Goal: Task Accomplishment & Management: Complete application form

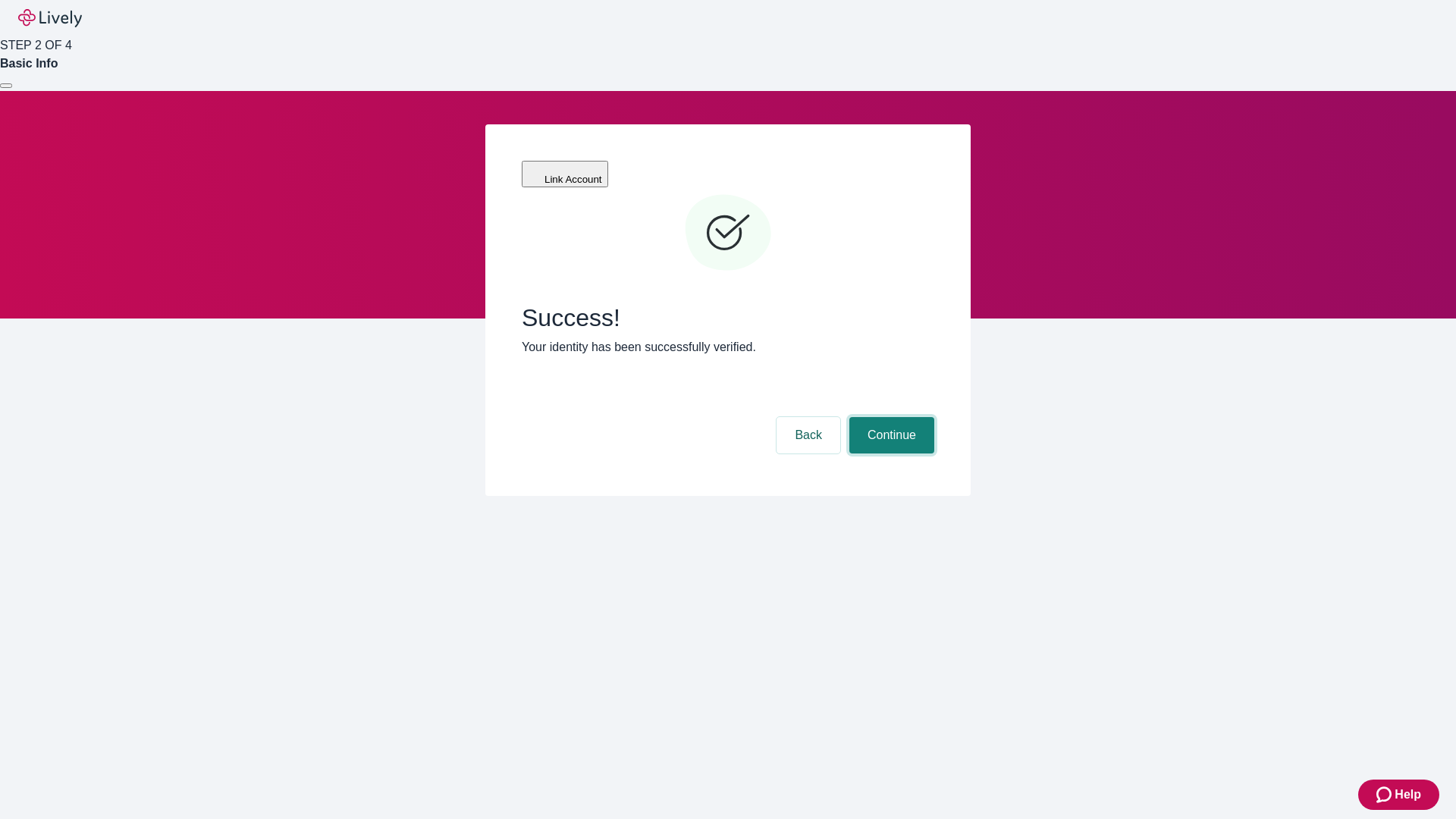
click at [890, 417] on button "Continue" at bounding box center [891, 435] width 85 height 36
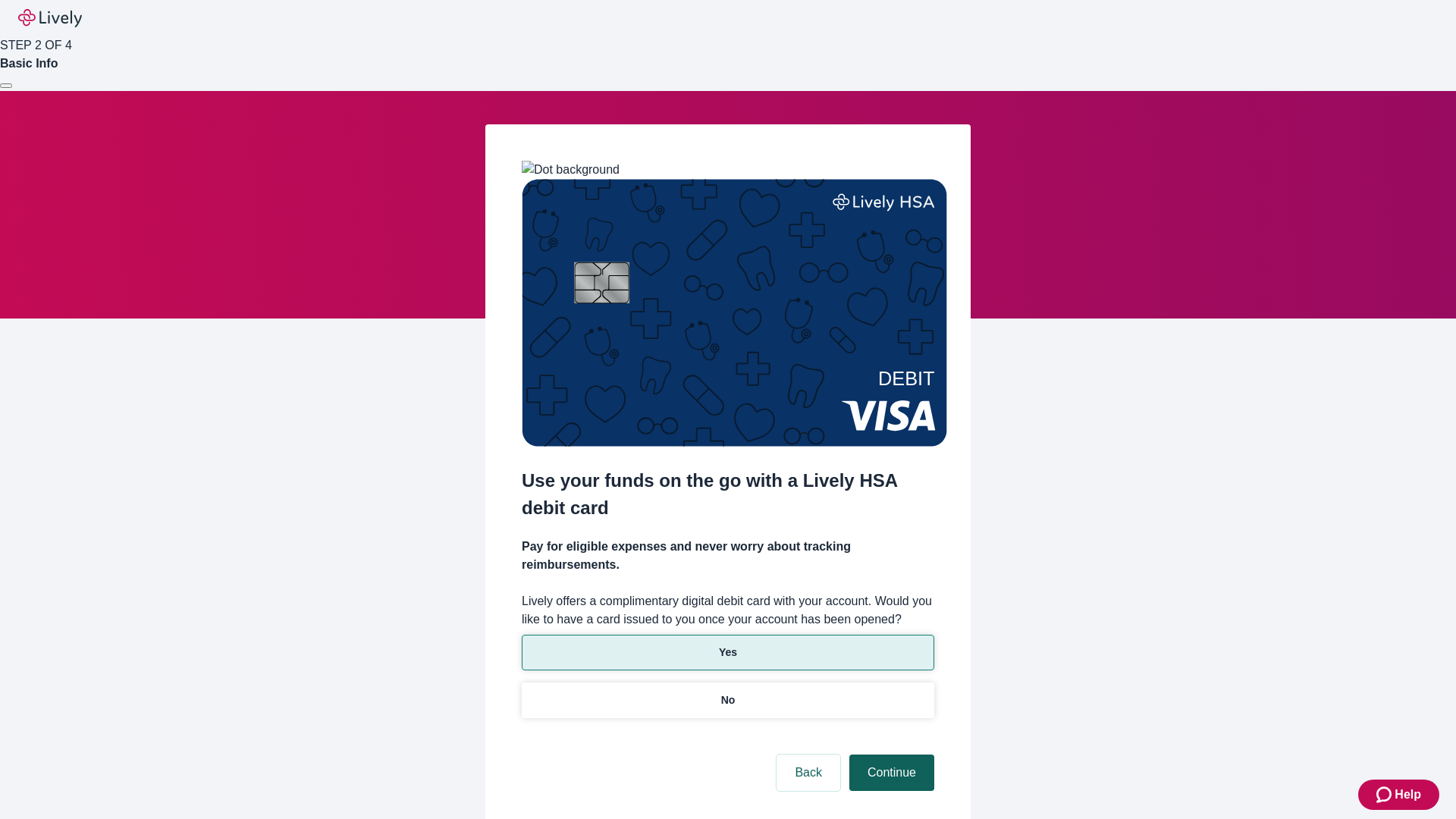
click at [728, 692] on p "No" at bounding box center [728, 700] width 14 height 16
click at [890, 755] on button "Continue" at bounding box center [891, 772] width 85 height 36
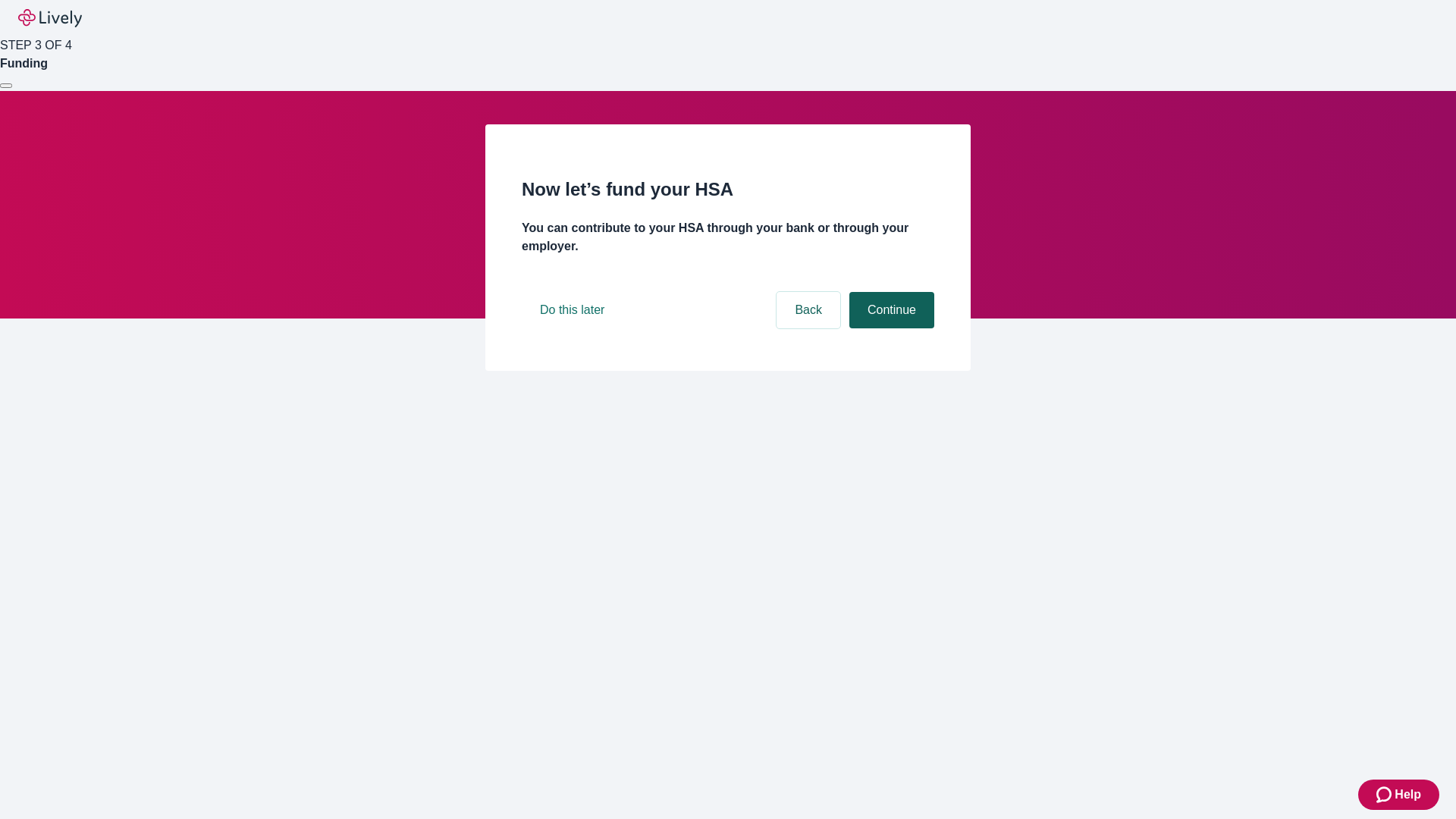
click at [890, 329] on button "Continue" at bounding box center [891, 309] width 85 height 36
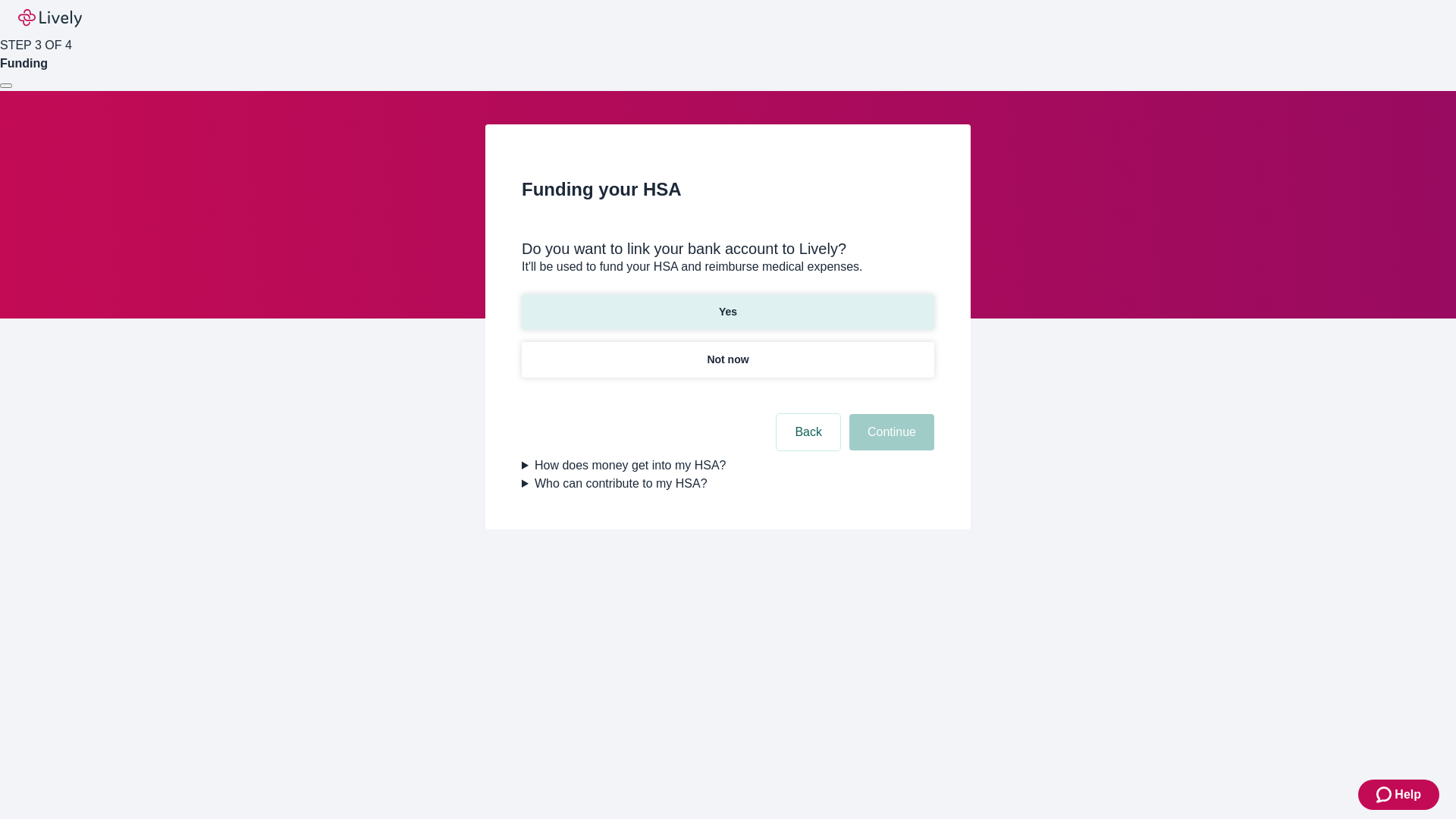
click at [728, 304] on p "Yes" at bounding box center [728, 311] width 19 height 16
click at [890, 415] on button "Continue" at bounding box center [891, 432] width 85 height 36
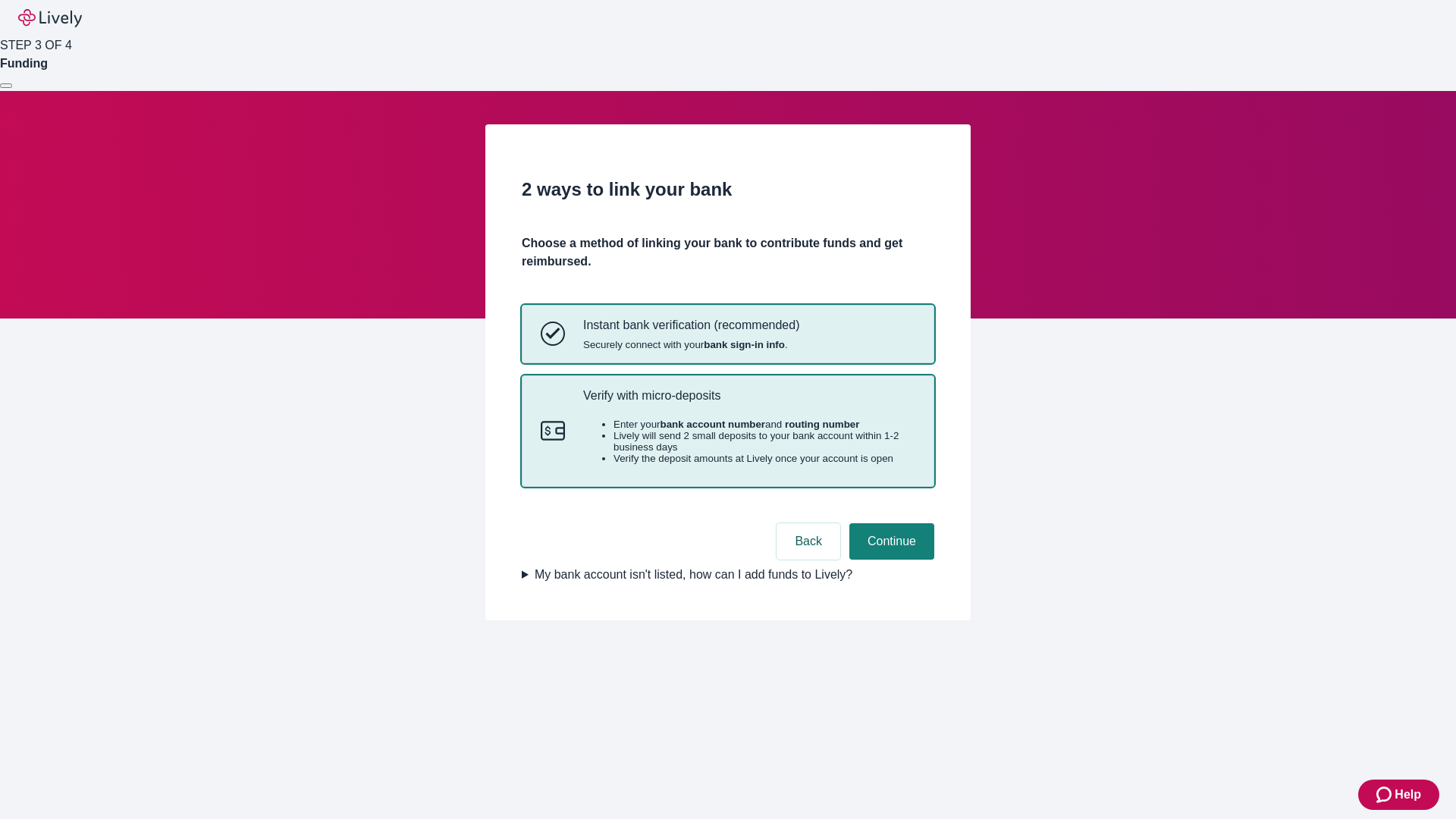
click at [749, 403] on p "Verify with micro-deposits" at bounding box center [749, 395] width 333 height 14
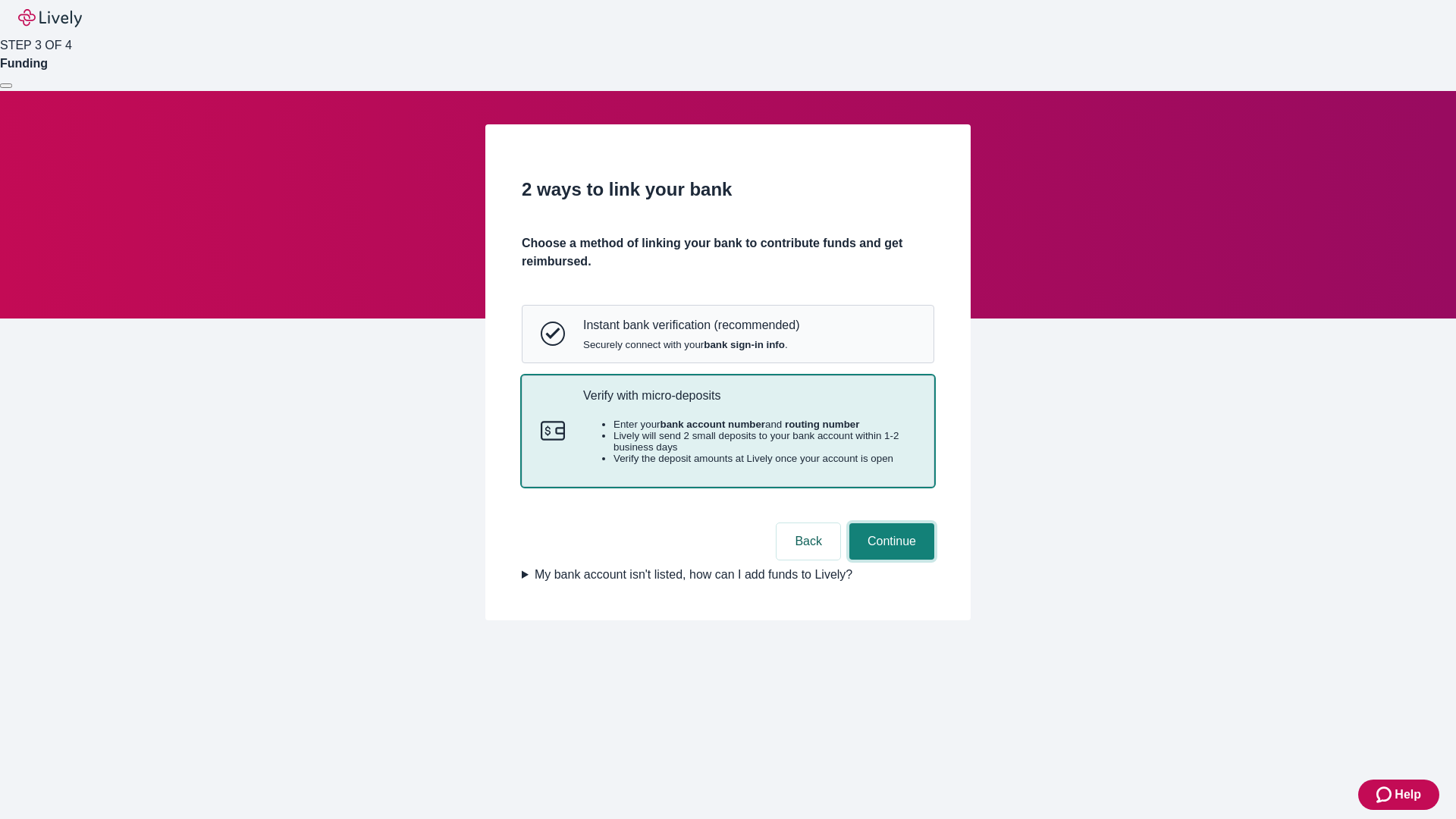
click at [890, 560] on button "Continue" at bounding box center [891, 541] width 85 height 36
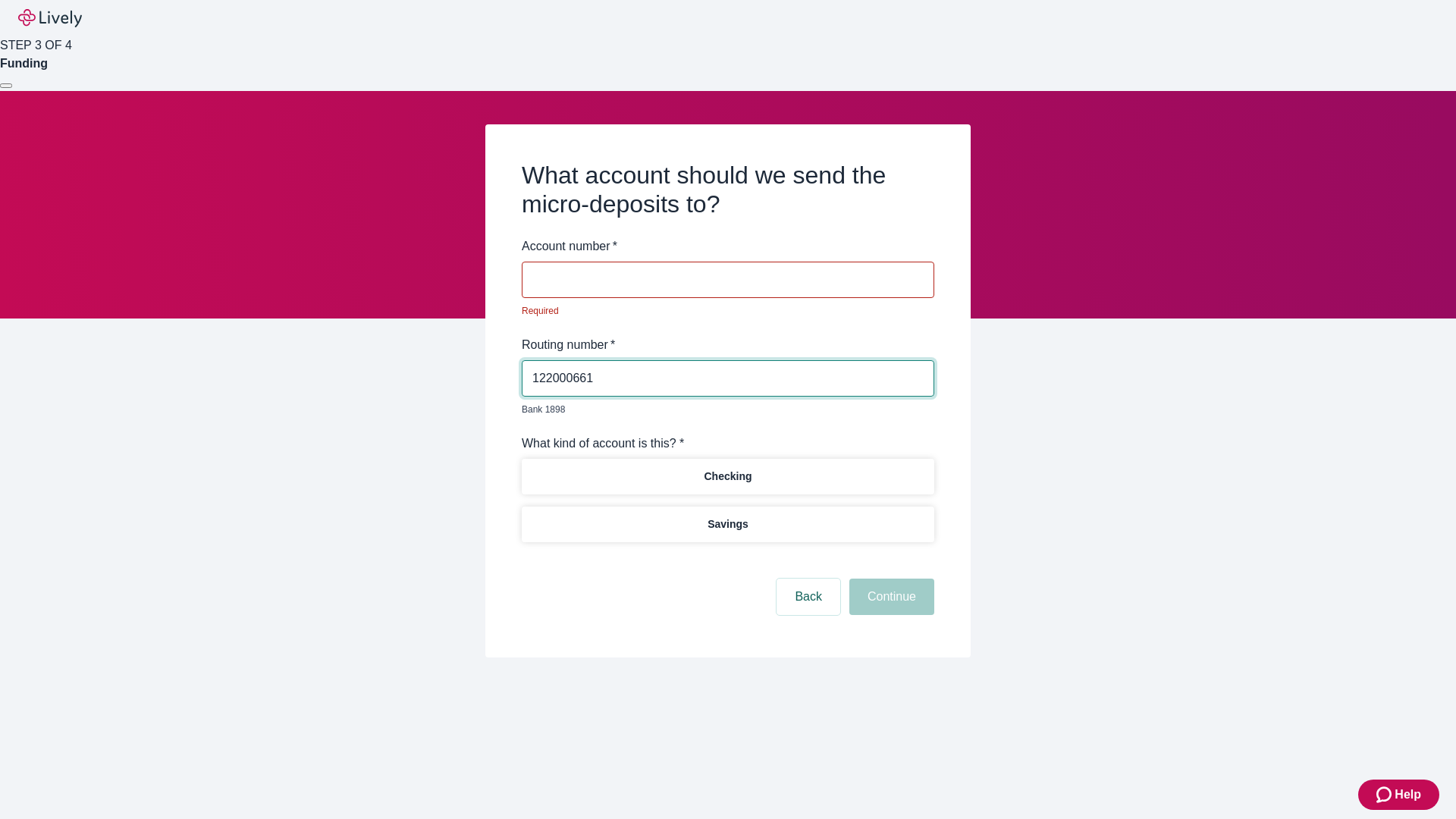
type input "122000661"
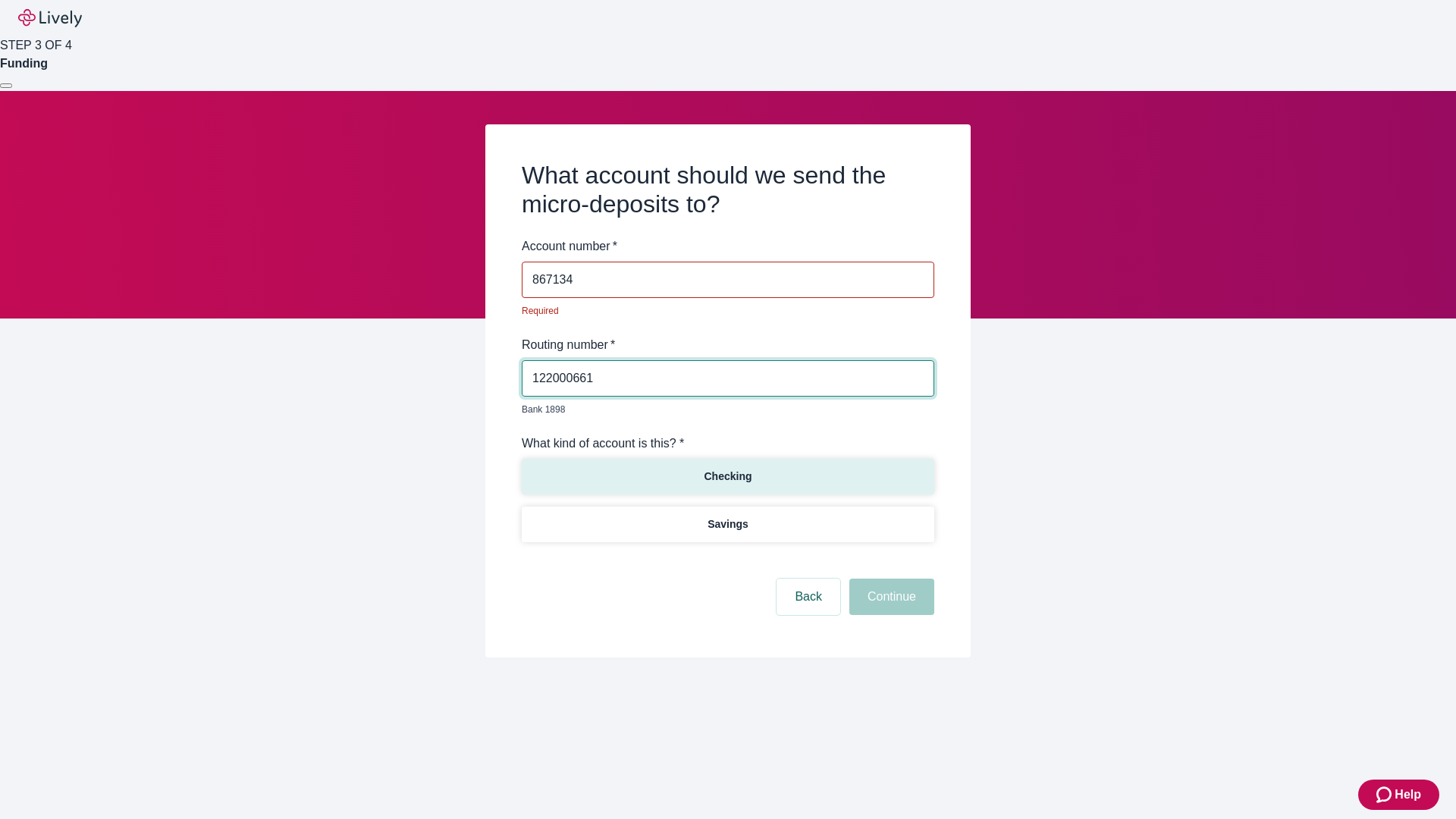
type input "867134"
click at [728, 469] on p "Checking" at bounding box center [728, 476] width 48 height 16
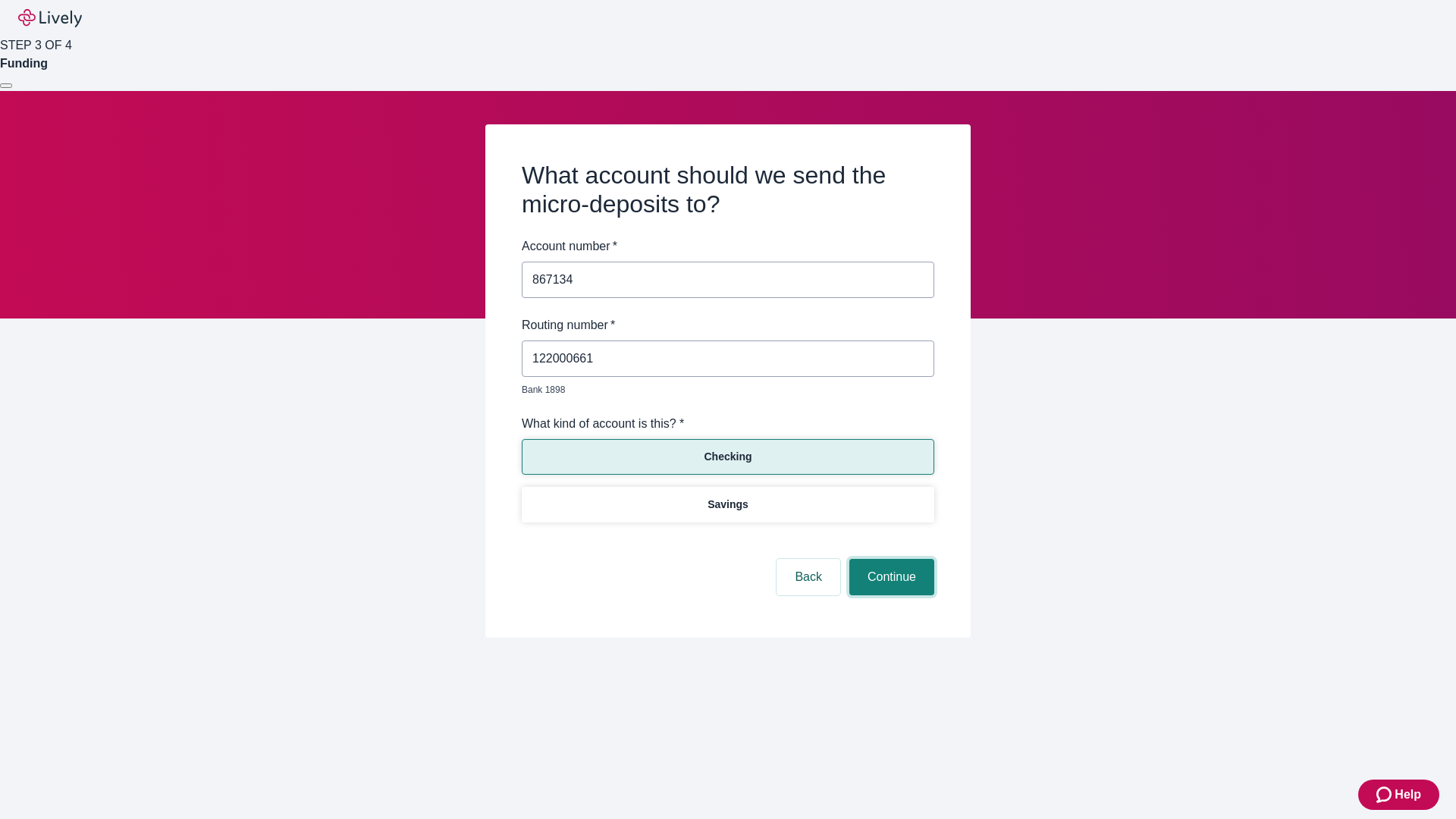
click at [890, 560] on button "Continue" at bounding box center [891, 577] width 85 height 36
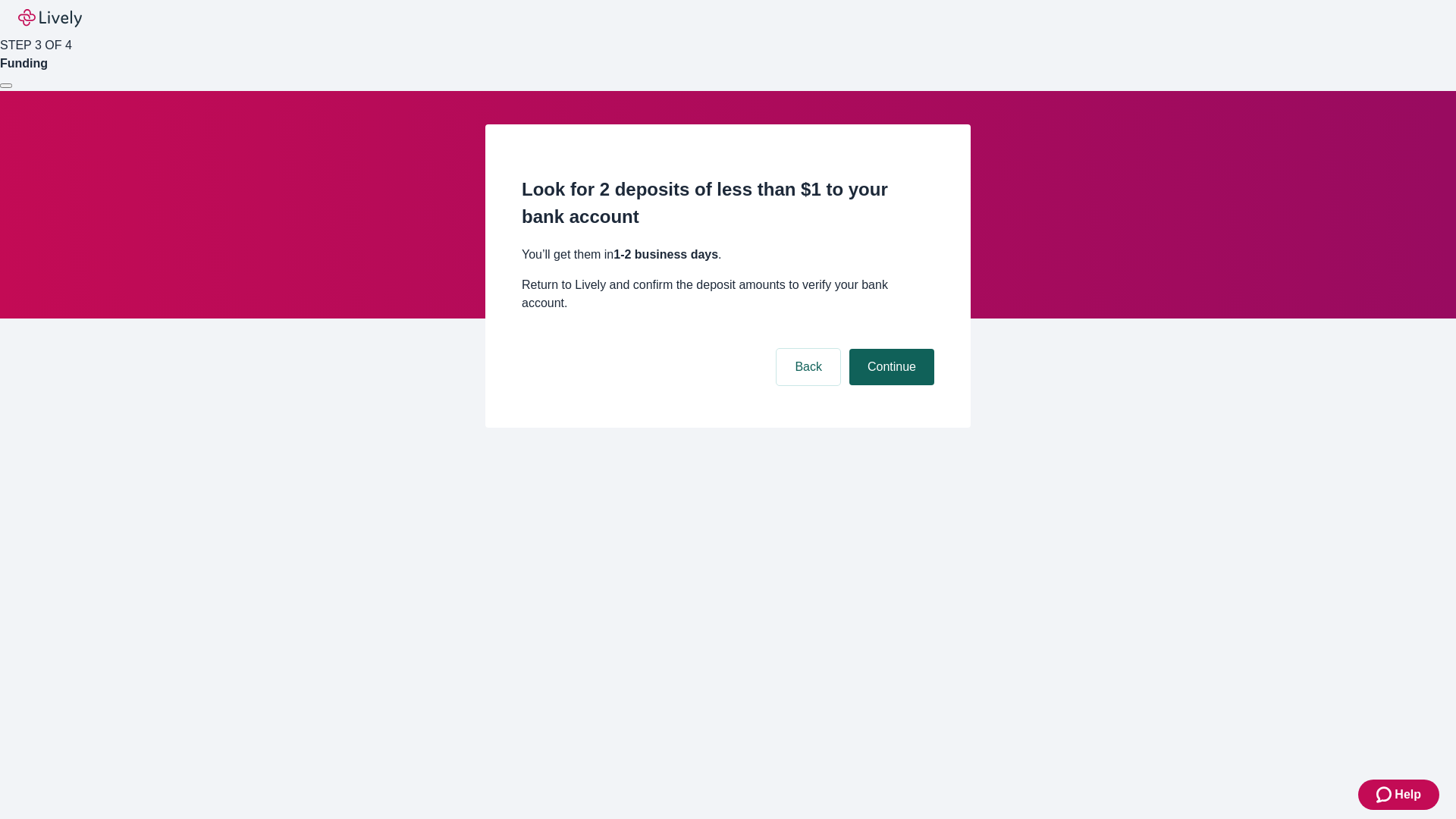
click at [890, 349] on button "Continue" at bounding box center [891, 367] width 85 height 36
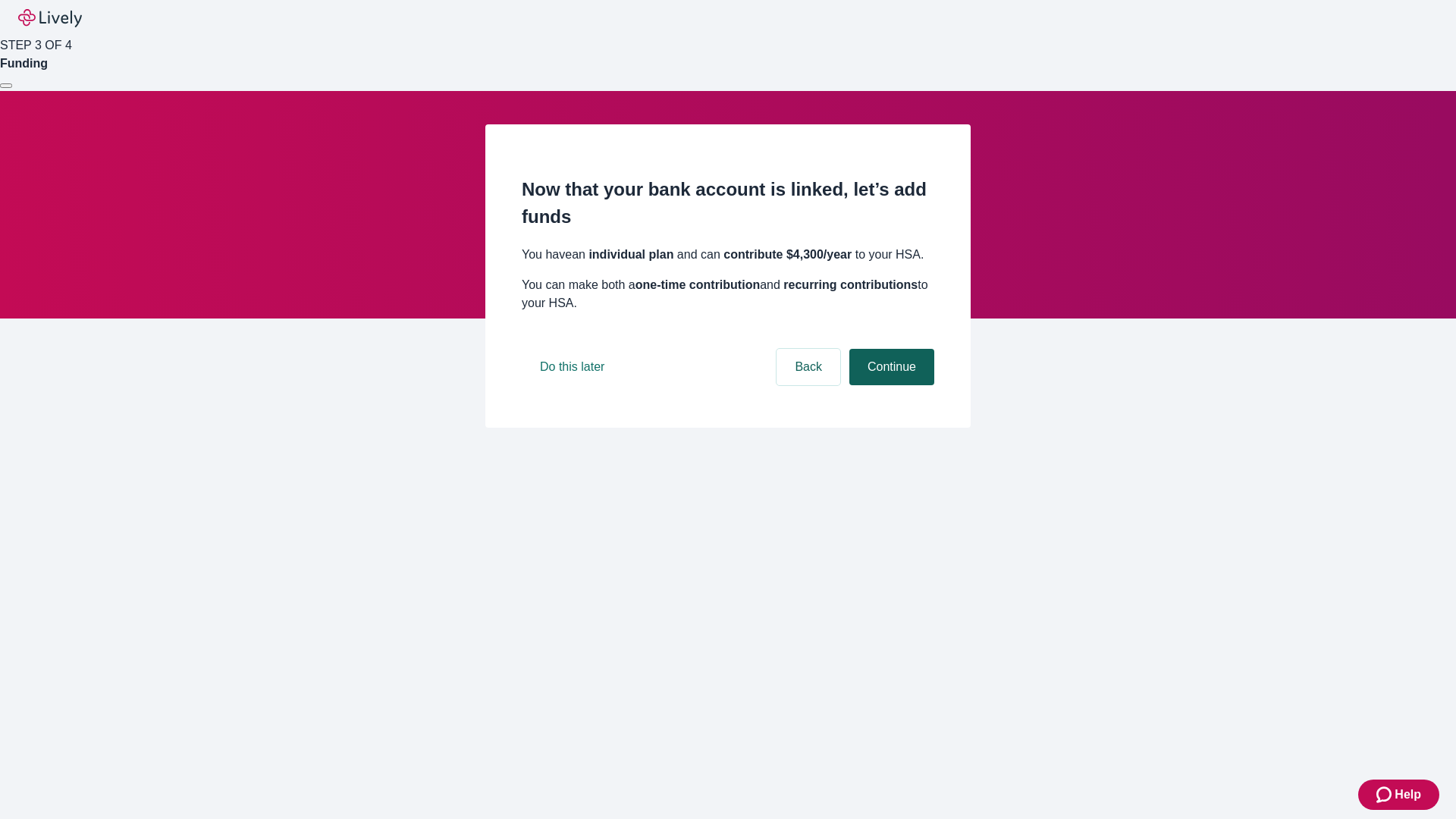
click at [890, 386] on button "Continue" at bounding box center [891, 367] width 85 height 36
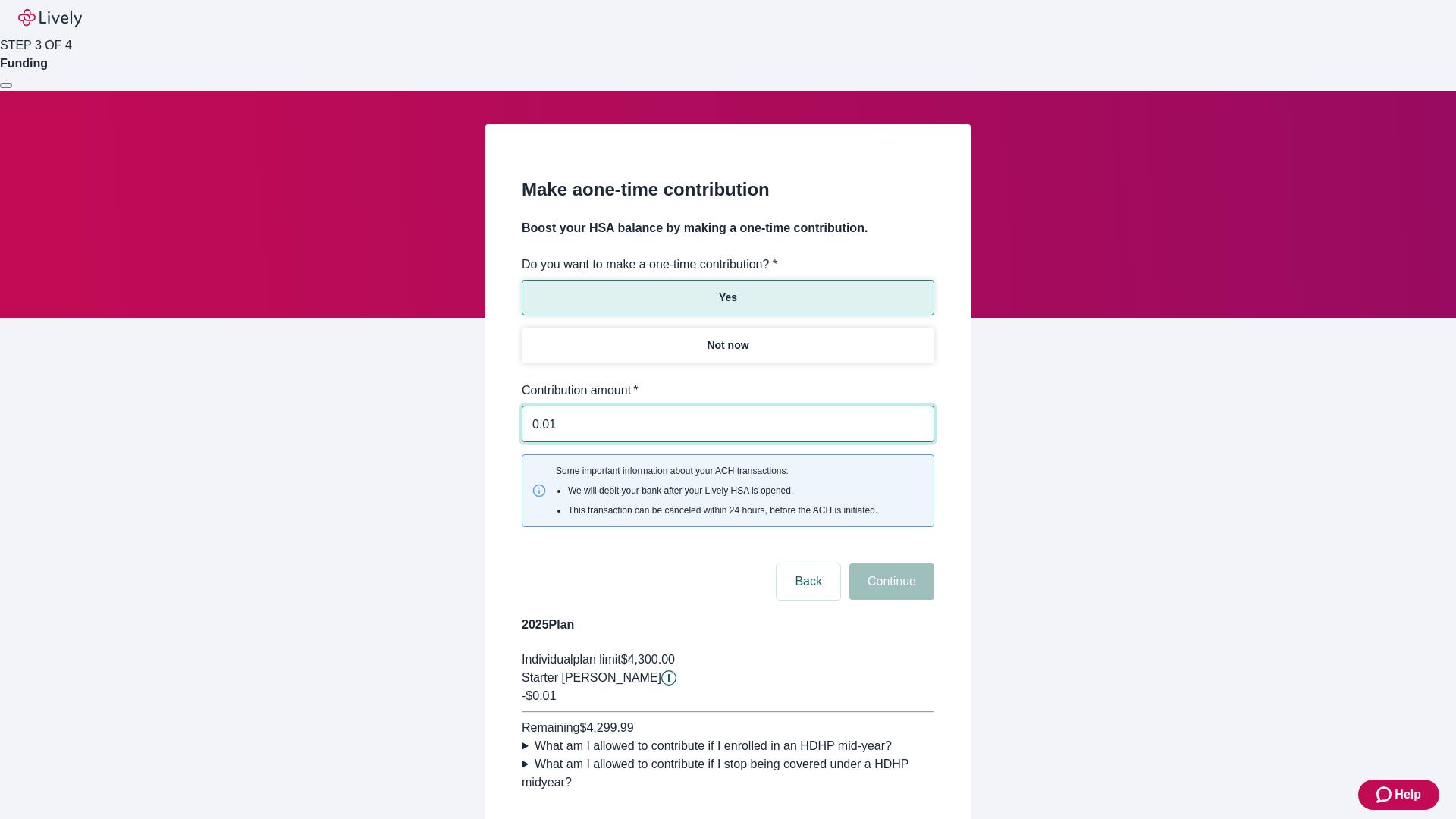
type input "0.01"
click at [890, 564] on button "Continue" at bounding box center [891, 581] width 85 height 36
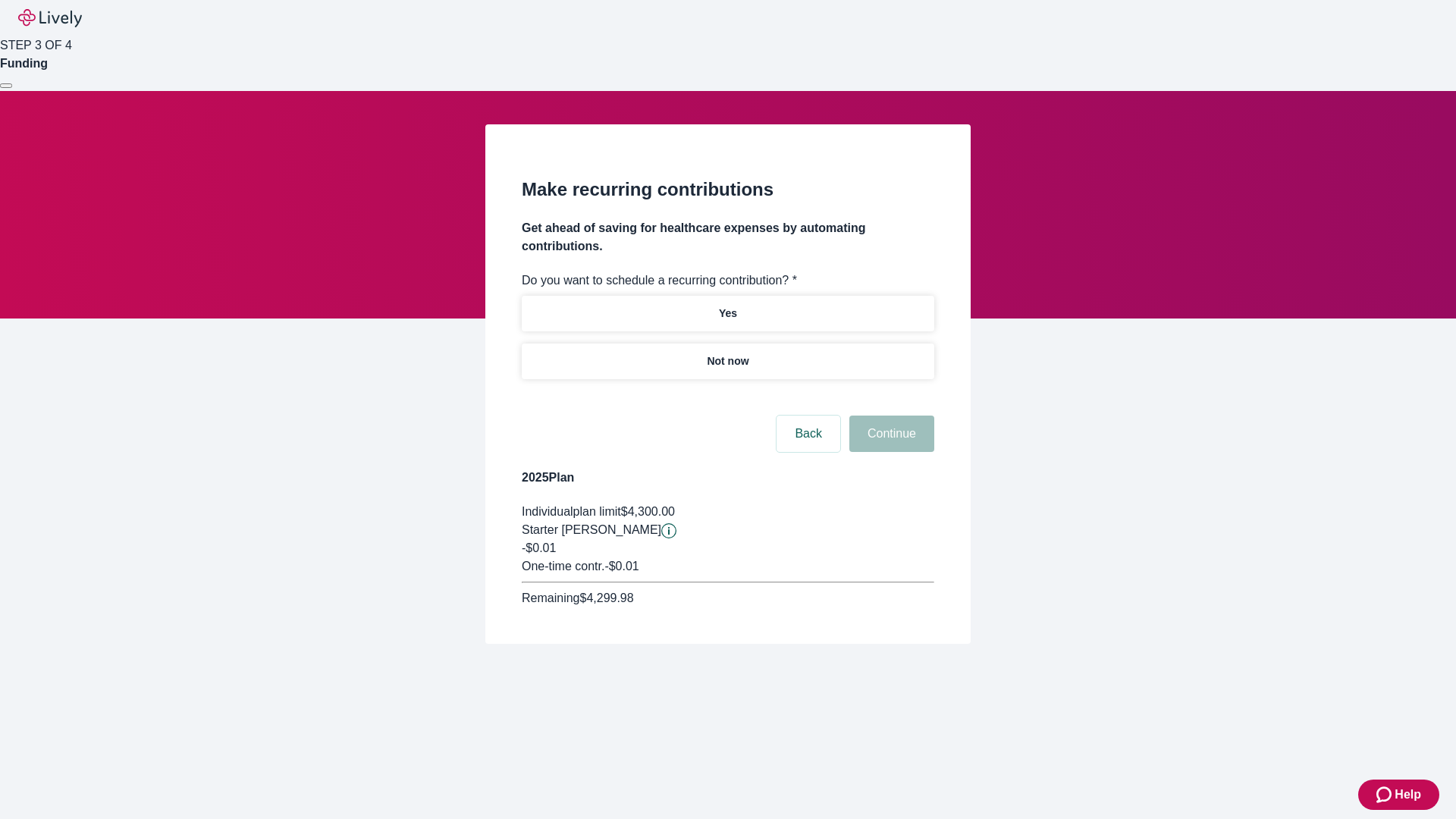
click at [728, 353] on p "Not now" at bounding box center [728, 361] width 42 height 16
click at [890, 416] on button "Continue" at bounding box center [891, 433] width 85 height 36
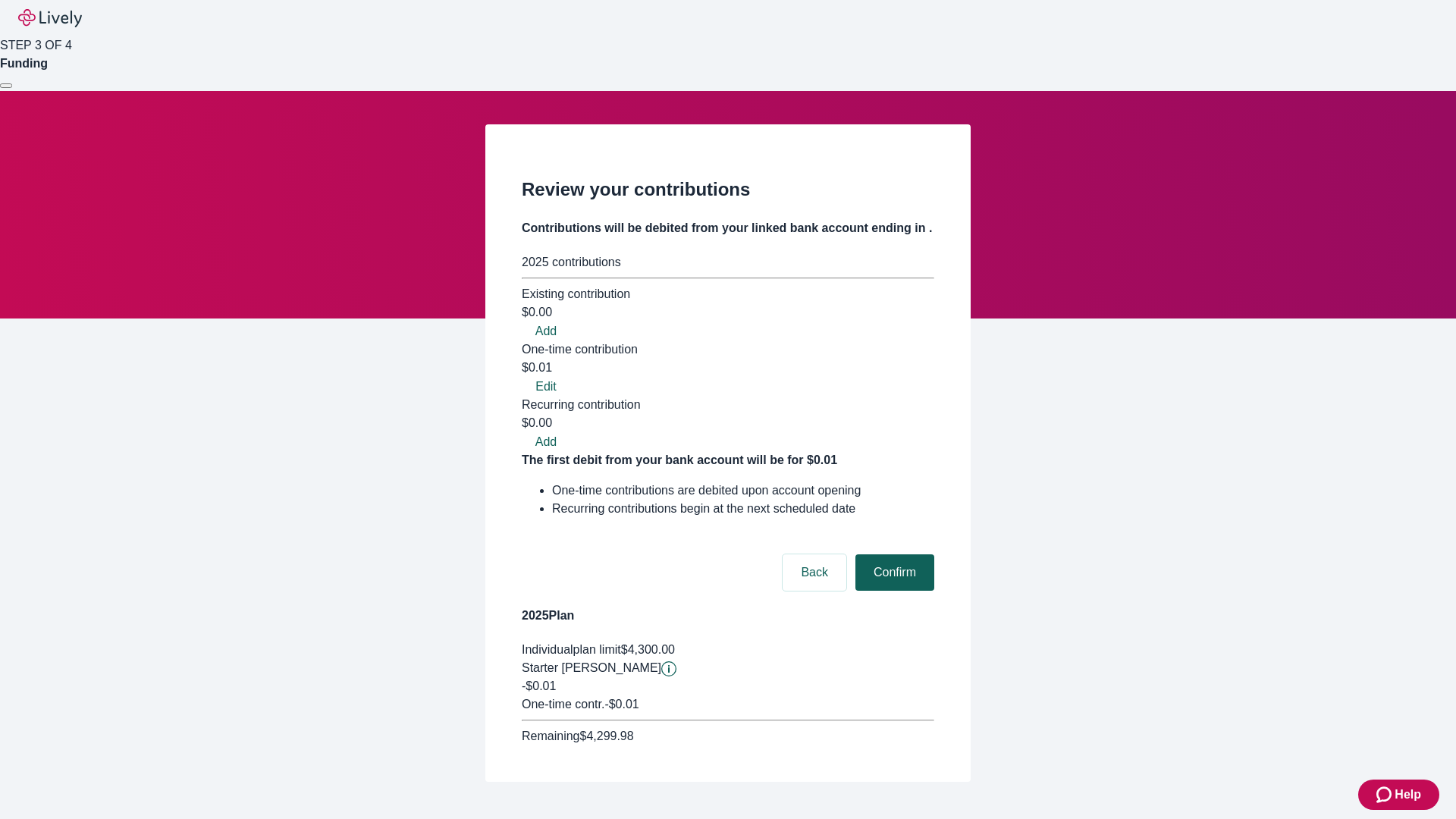
click at [892, 554] on button "Confirm" at bounding box center [894, 572] width 79 height 36
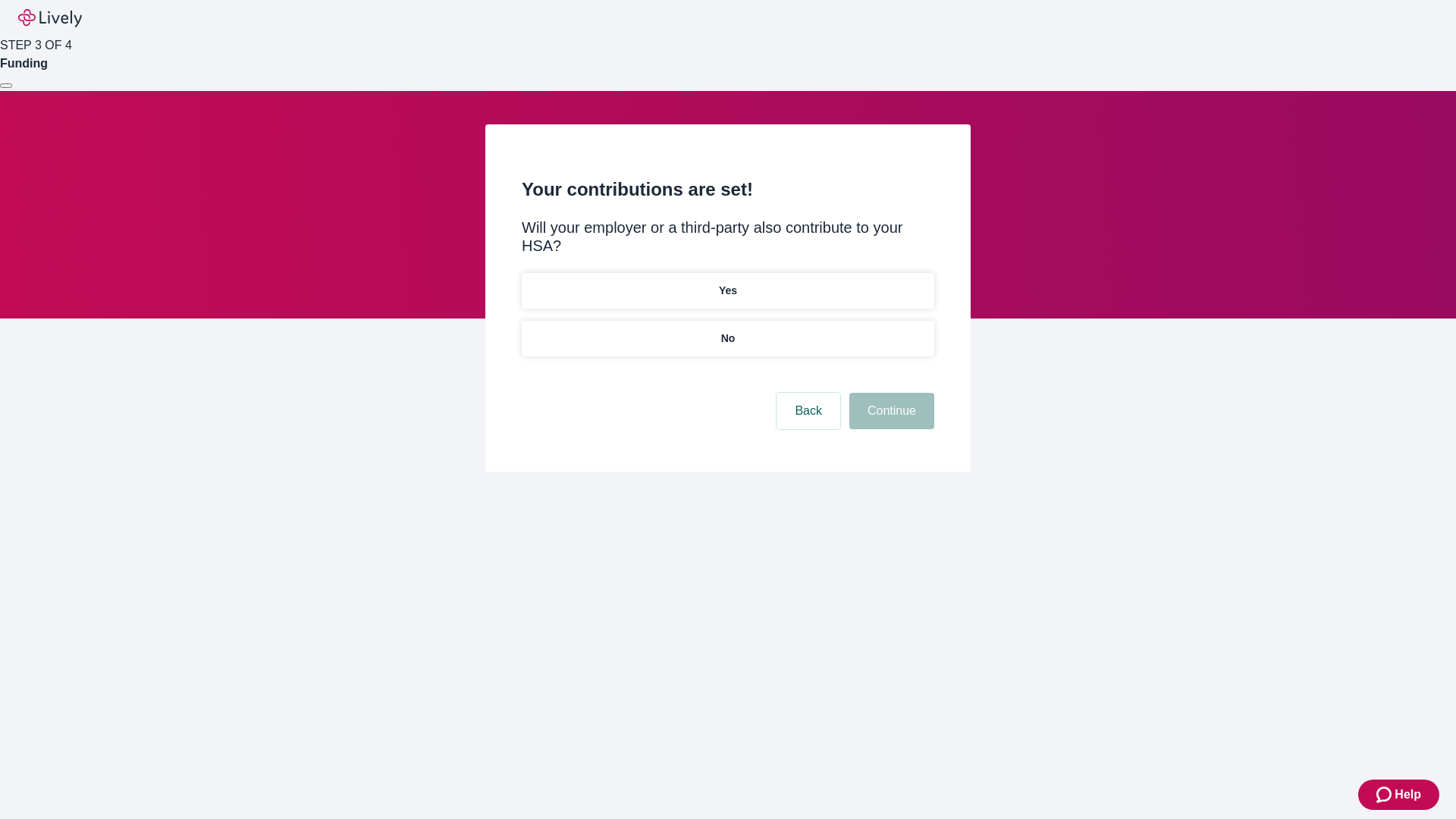
click at [728, 331] on p "No" at bounding box center [728, 338] width 14 height 16
click at [890, 393] on button "Continue" at bounding box center [891, 411] width 85 height 36
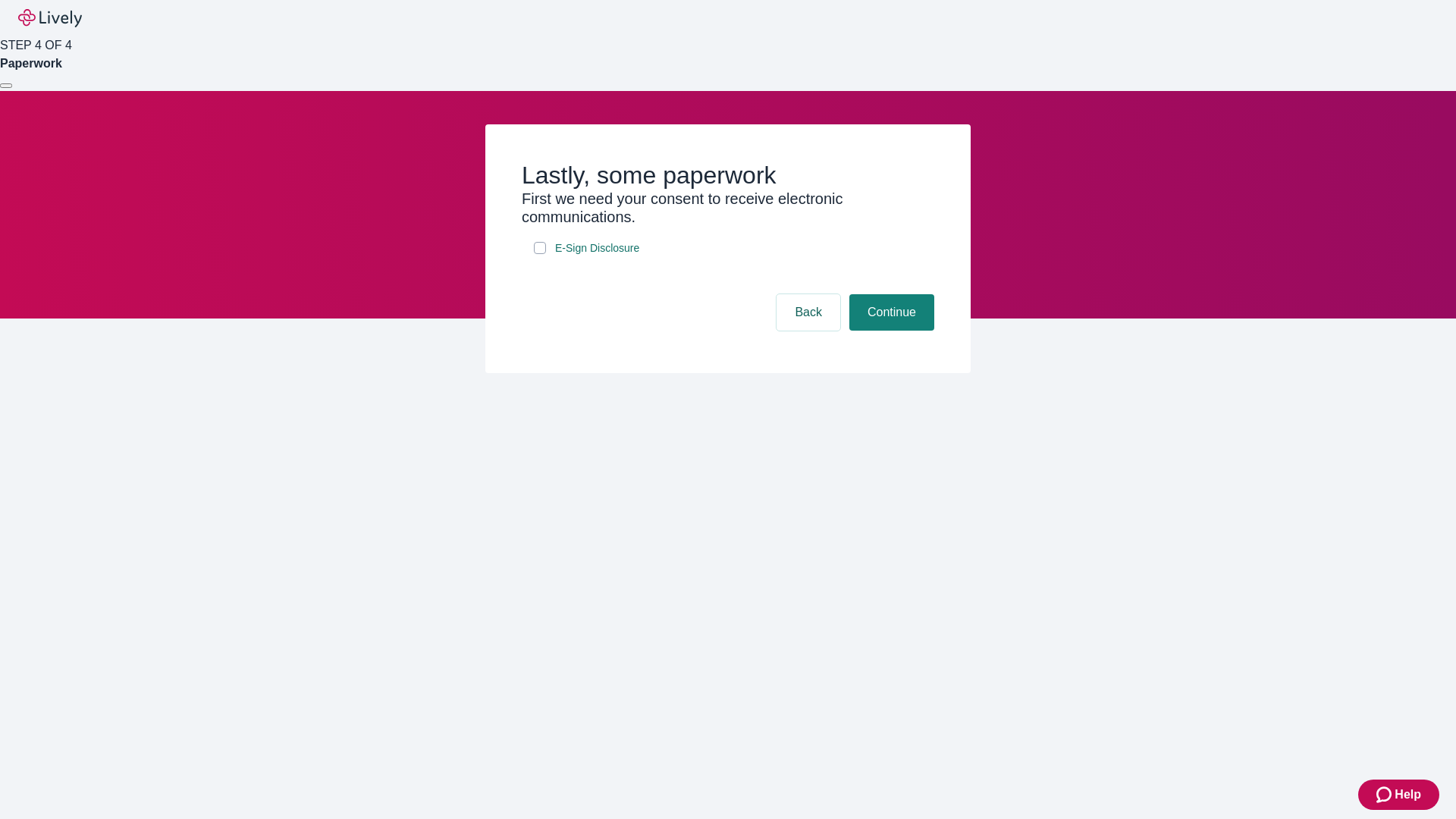
click at [540, 254] on input "E-Sign Disclosure" at bounding box center [539, 248] width 12 height 12
checkbox input "true"
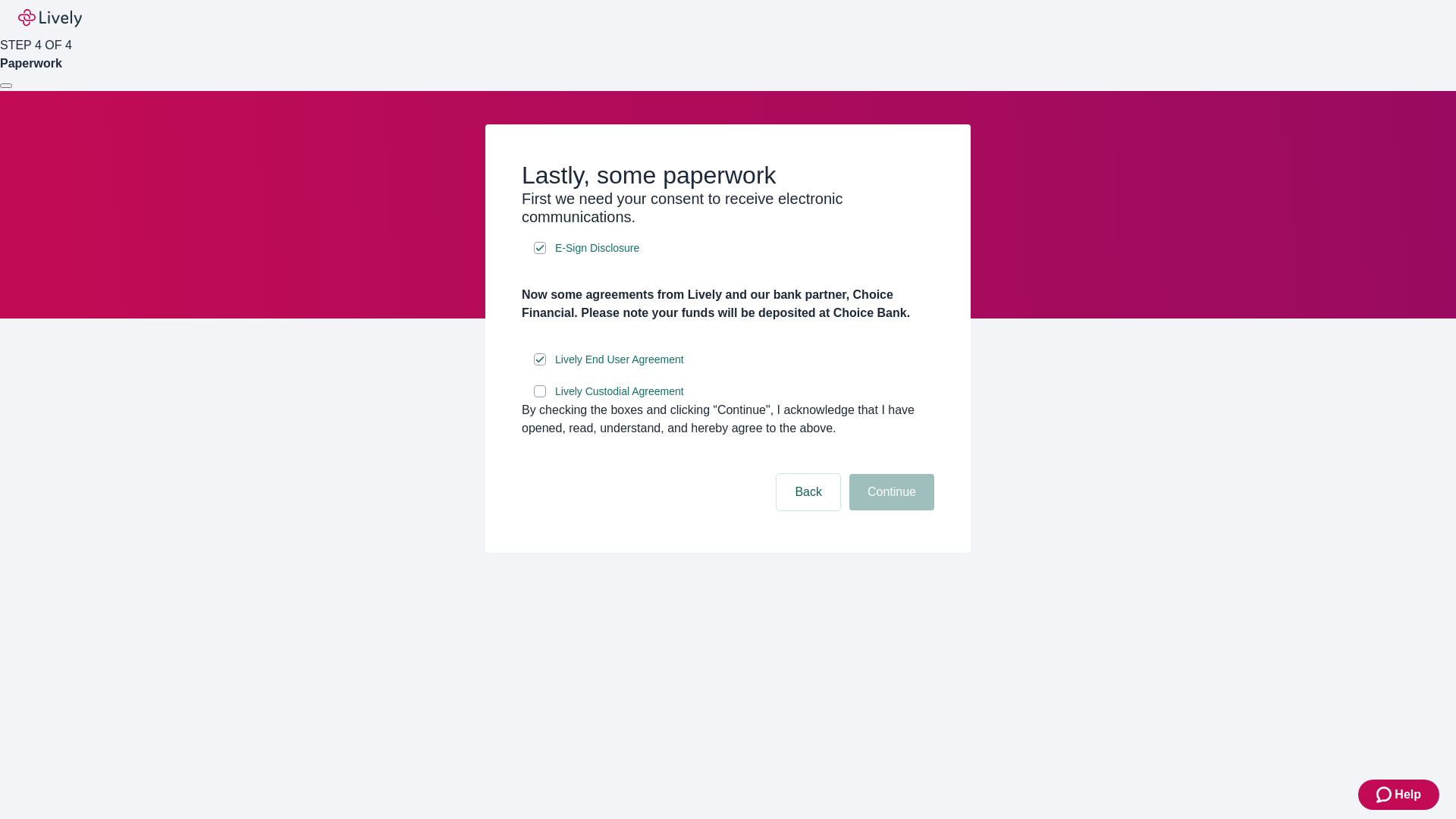
click at [540, 398] on input "Lively Custodial Agreement" at bounding box center [539, 391] width 12 height 12
checkbox input "true"
click at [890, 511] on button "Continue" at bounding box center [891, 492] width 85 height 36
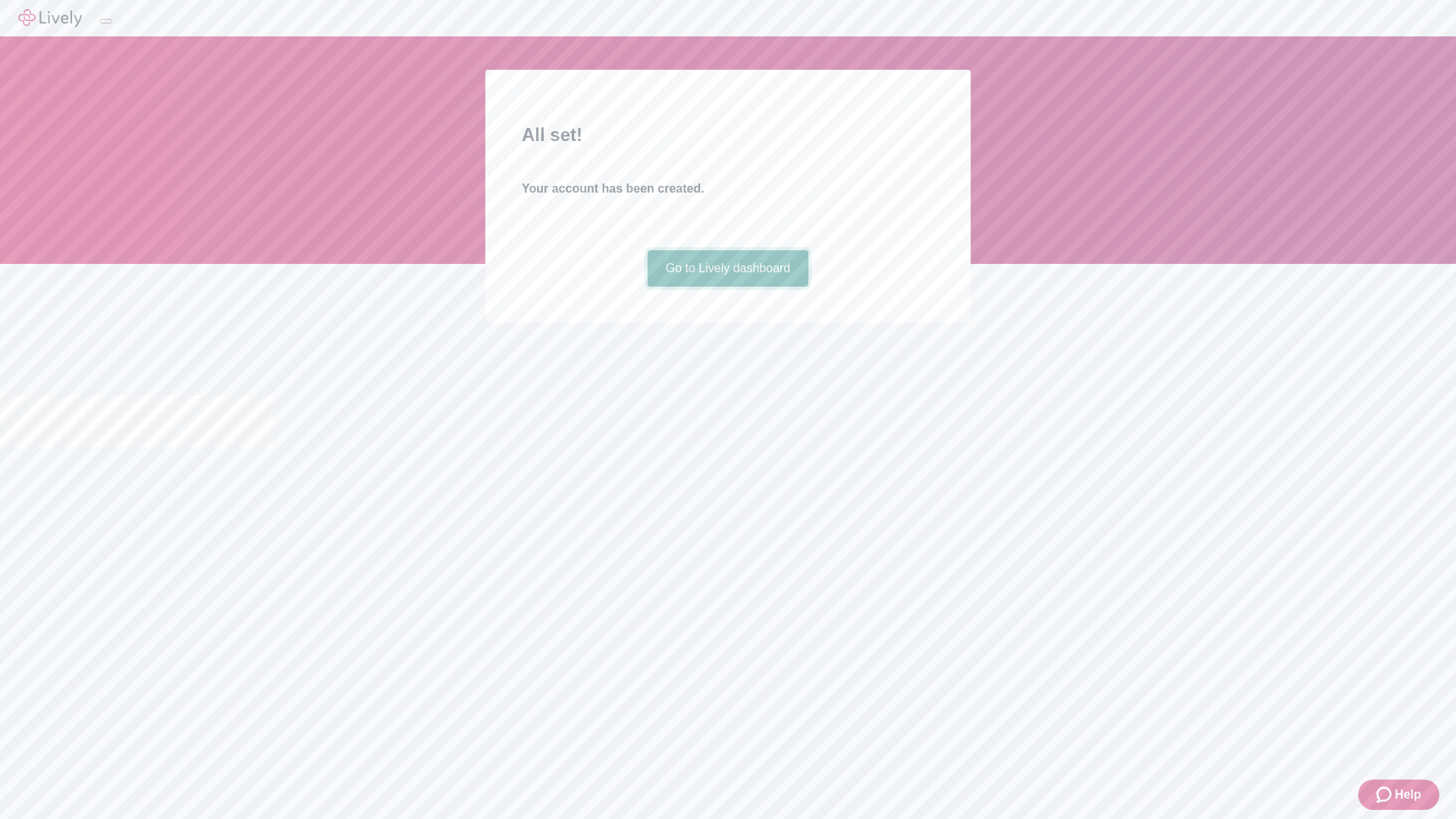
click at [728, 287] on link "Go to Lively dashboard" at bounding box center [728, 268] width 161 height 36
